Goal: Task Accomplishment & Management: Manage account settings

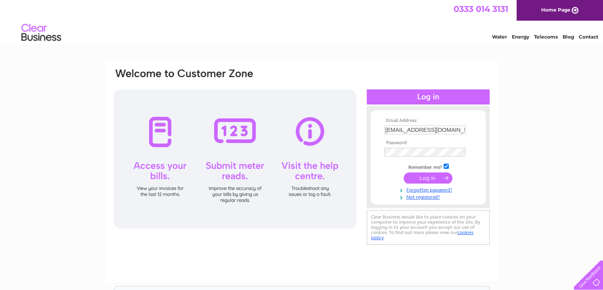
click at [428, 176] on input "submit" at bounding box center [428, 177] width 49 height 11
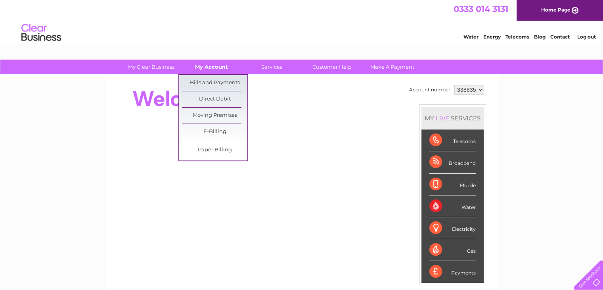
click at [216, 64] on link "My Account" at bounding box center [211, 66] width 65 height 15
click at [215, 80] on link "Bills and Payments" at bounding box center [214, 83] width 65 height 16
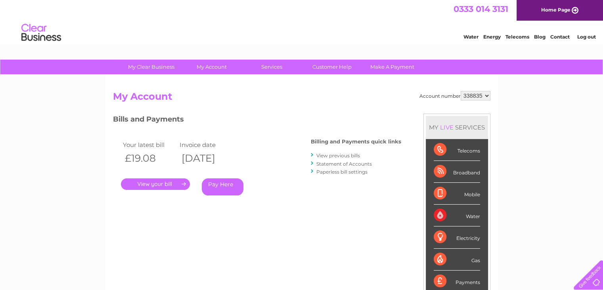
click at [158, 182] on link "." at bounding box center [155, 184] width 69 height 12
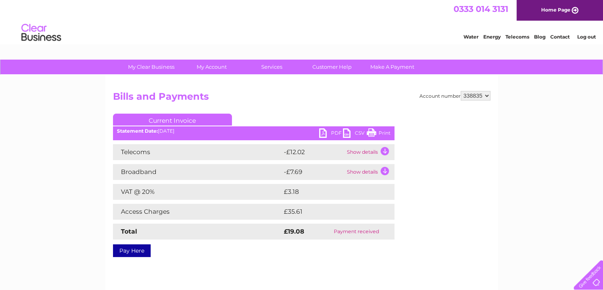
click at [380, 148] on td "Show details" at bounding box center [370, 152] width 50 height 16
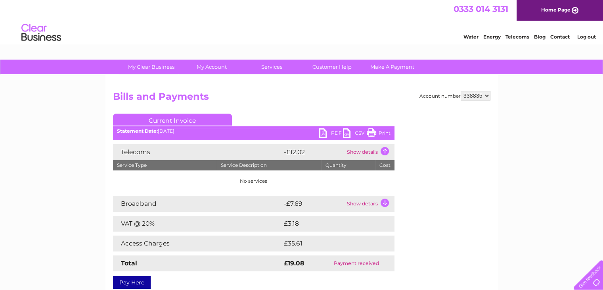
click at [382, 200] on td "Show details" at bounding box center [370, 204] width 50 height 16
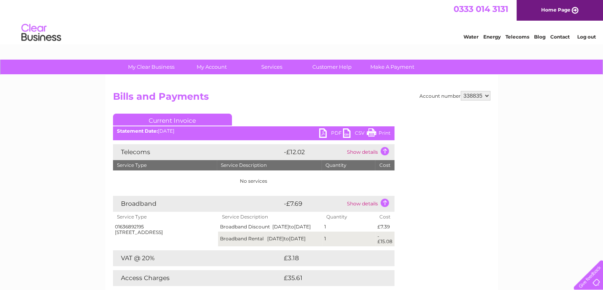
click at [385, 200] on td "Show details" at bounding box center [370, 204] width 50 height 16
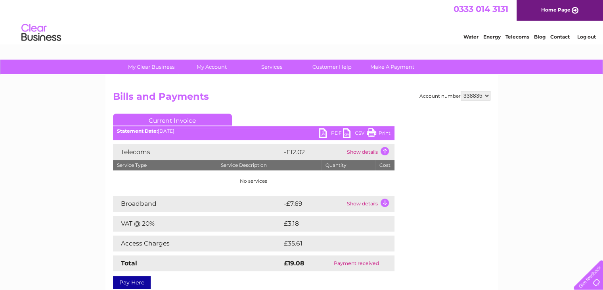
click at [323, 131] on link "PDF" at bounding box center [331, 134] width 24 height 12
click at [566, 138] on div "My Clear Business Login Details My Details My Preferences Link Account My Accou…" at bounding box center [301, 245] width 603 height 373
click at [584, 35] on link "Log out" at bounding box center [586, 37] width 19 height 6
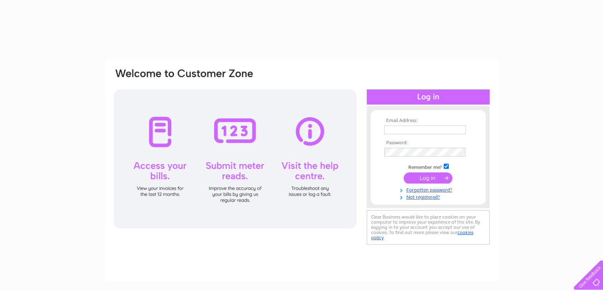
type input "info@lummusvs.co.uk"
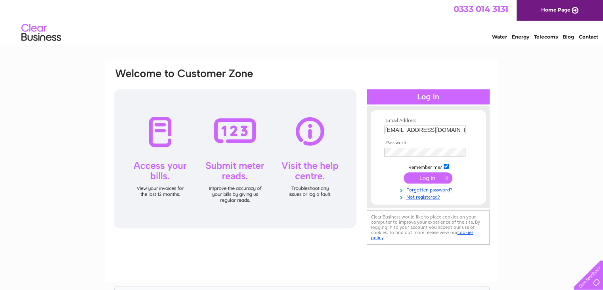
click at [427, 178] on input "submit" at bounding box center [428, 177] width 49 height 11
